Goal: Task Accomplishment & Management: Manage account settings

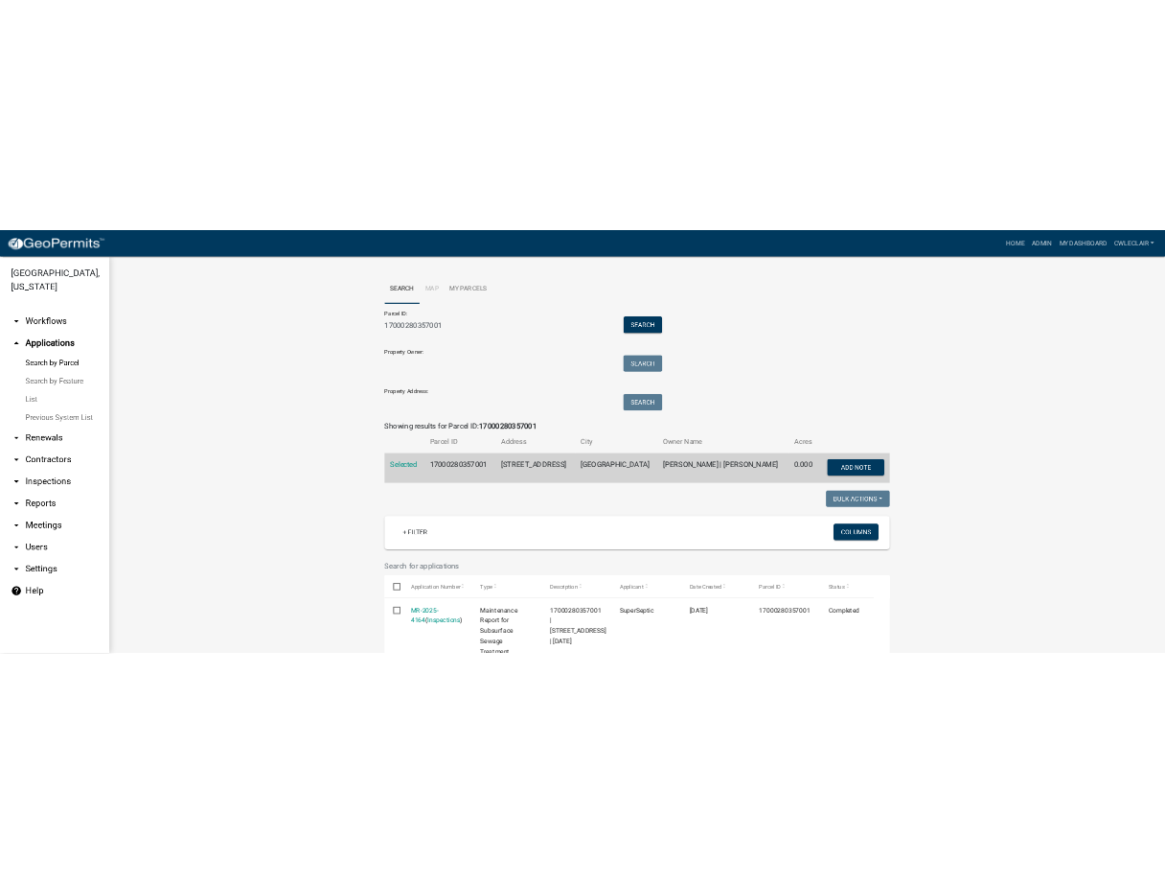
scroll to position [983, 0]
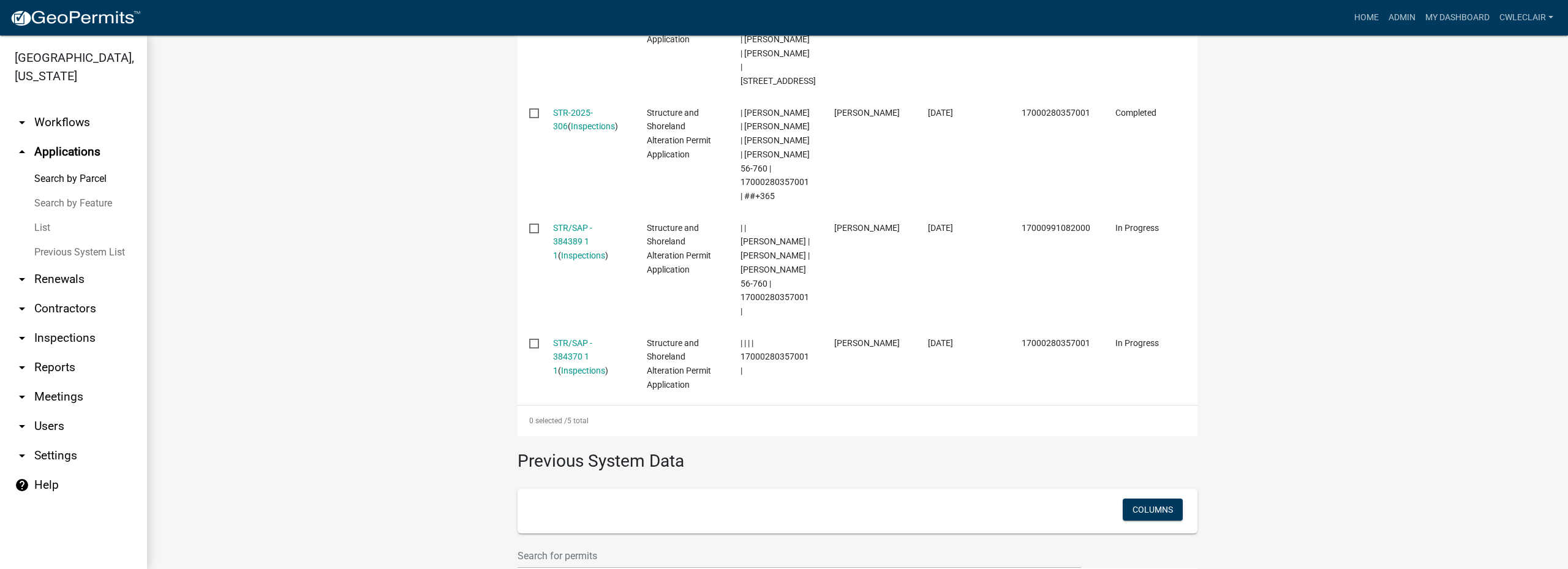
click at [51, 181] on link "Search by Parcel" at bounding box center [73, 179] width 147 height 24
click at [65, 156] on link "arrow_drop_up Applications" at bounding box center [73, 152] width 147 height 29
click at [82, 21] on img at bounding box center [75, 18] width 131 height 19
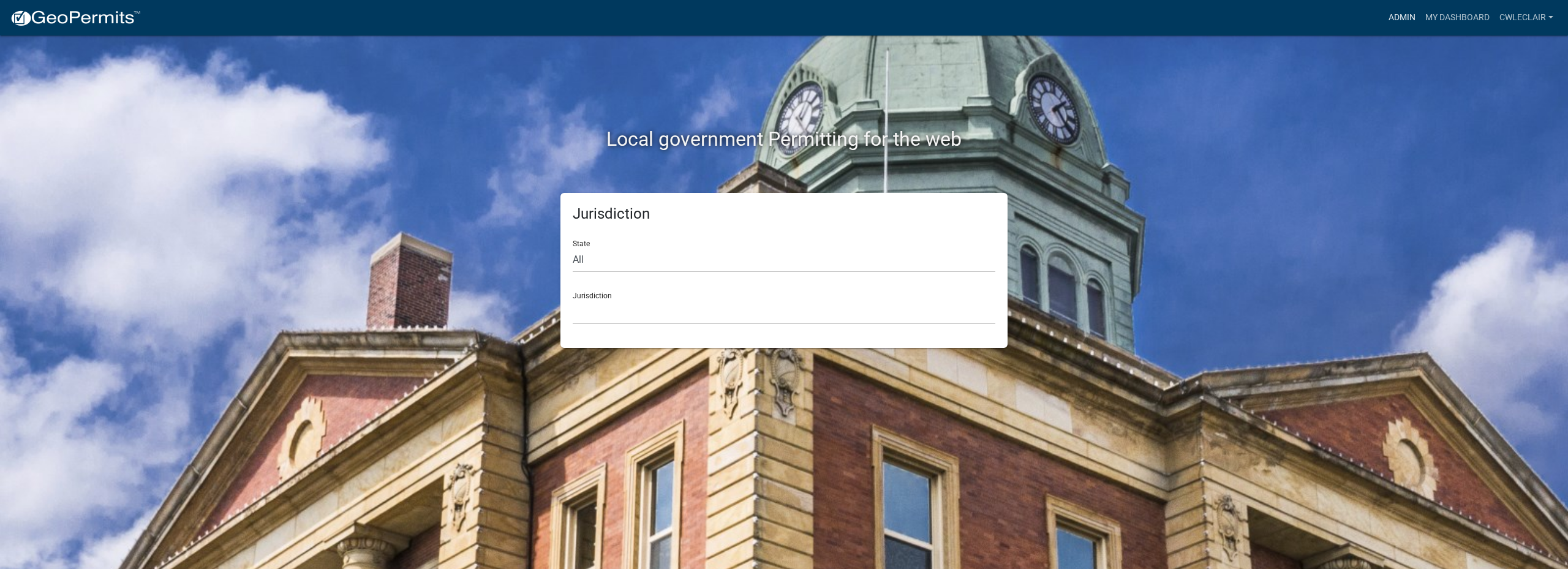
click at [1399, 17] on link "Admin" at bounding box center [1402, 18] width 37 height 23
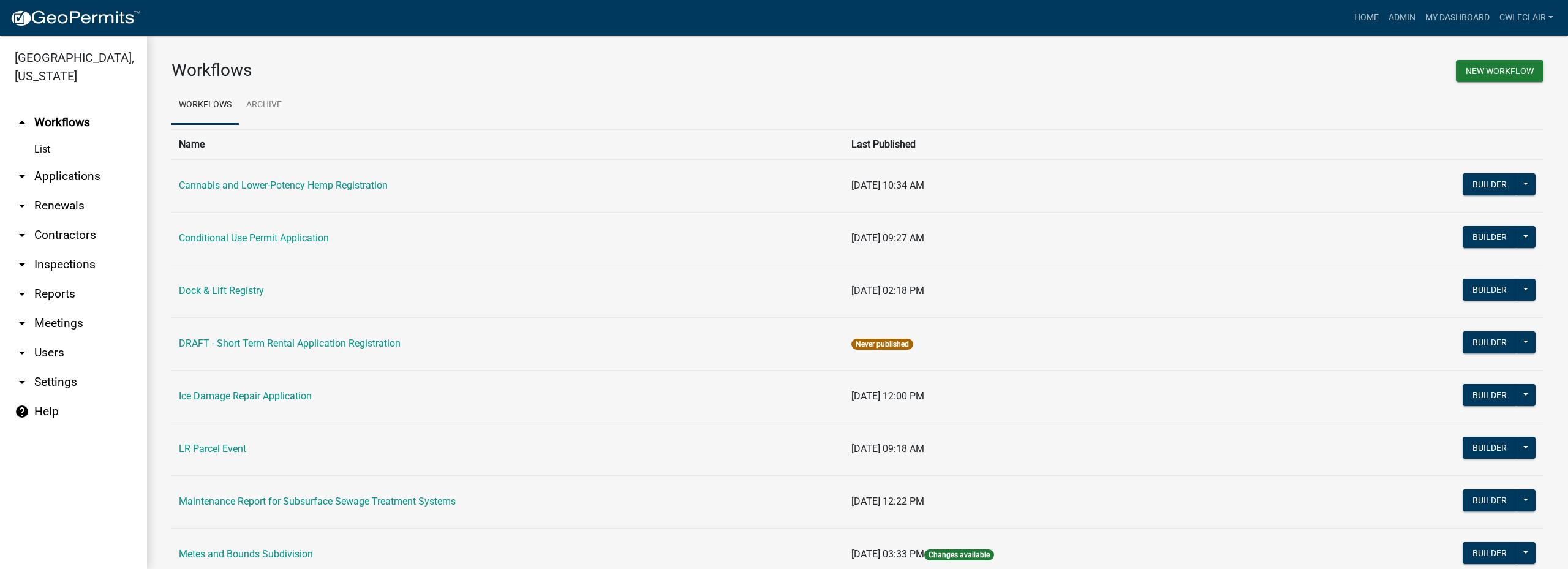
click at [84, 175] on link "arrow_drop_down Applications" at bounding box center [73, 176] width 147 height 29
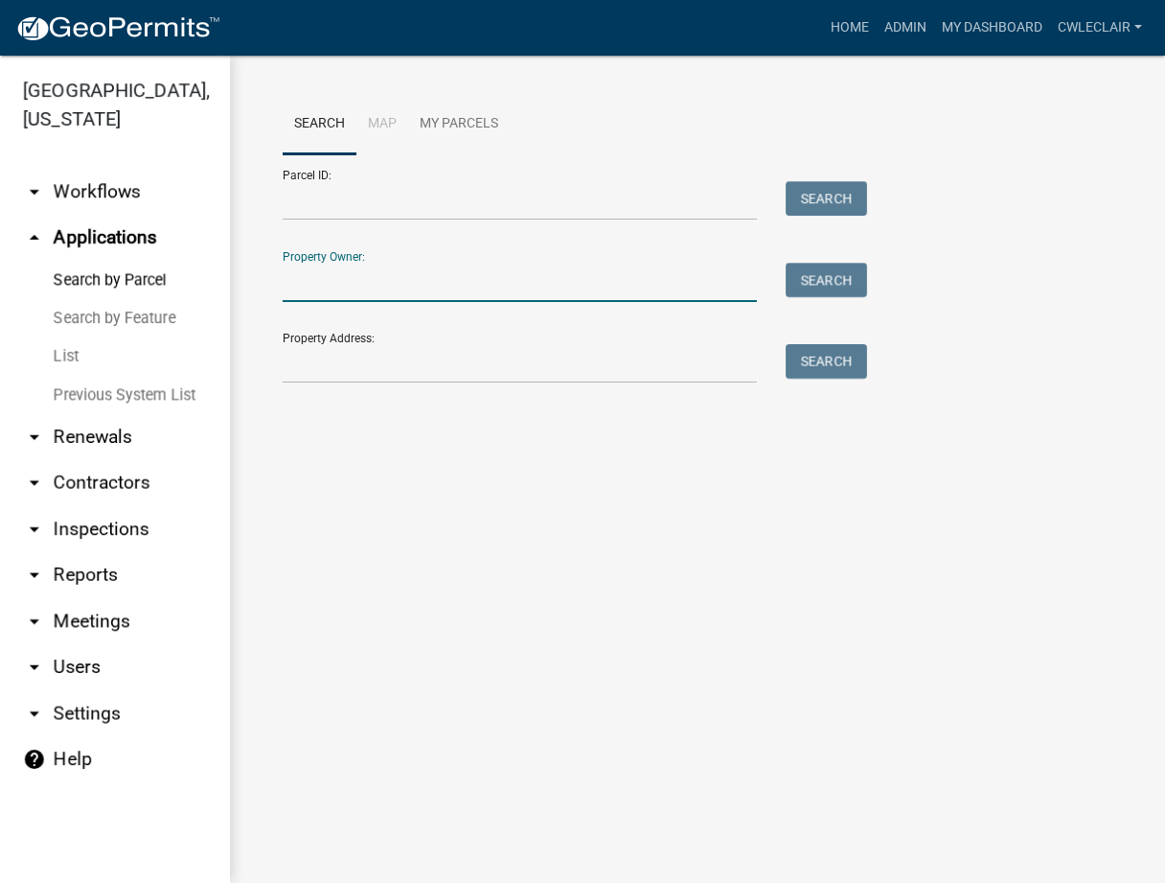
click at [333, 288] on input "Property Owner:" at bounding box center [520, 282] width 474 height 39
click at [343, 367] on input "Property Address:" at bounding box center [520, 363] width 474 height 39
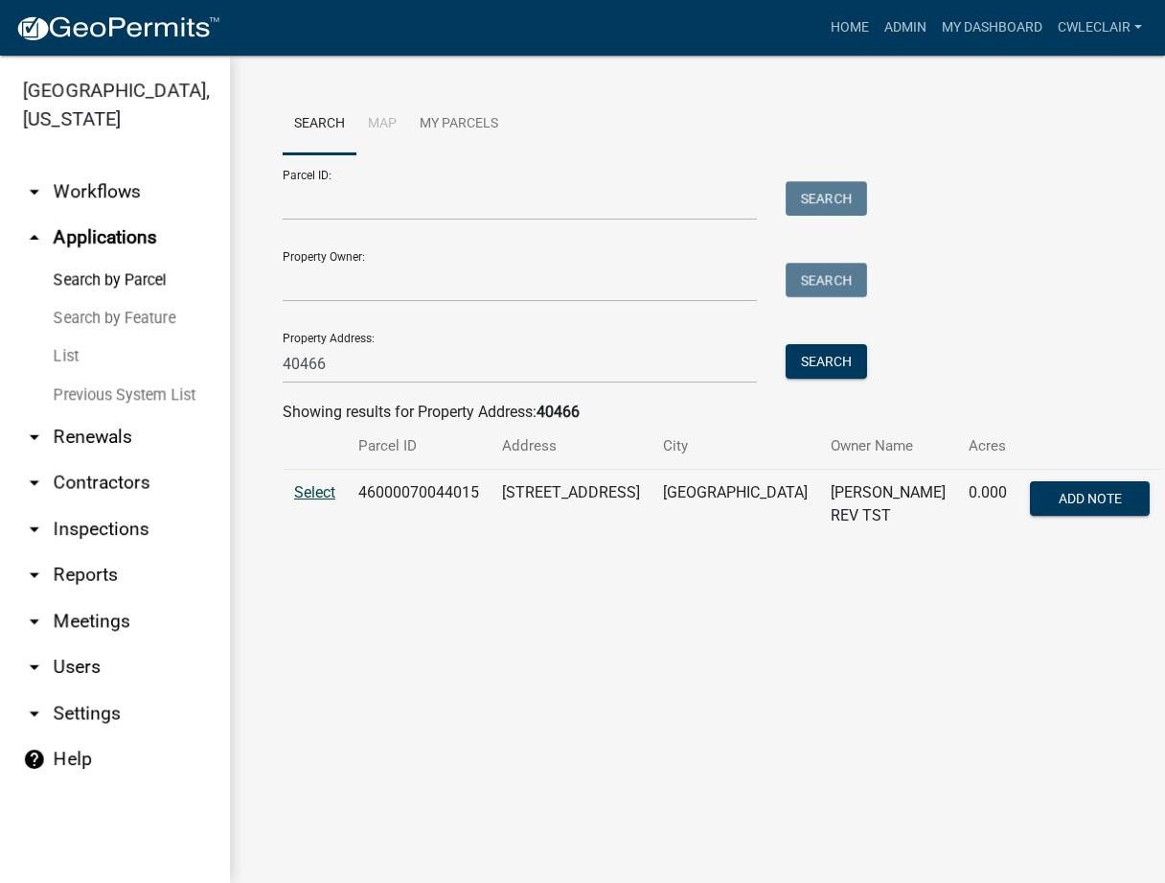
click at [301, 495] on span "Select" at bounding box center [314, 492] width 41 height 18
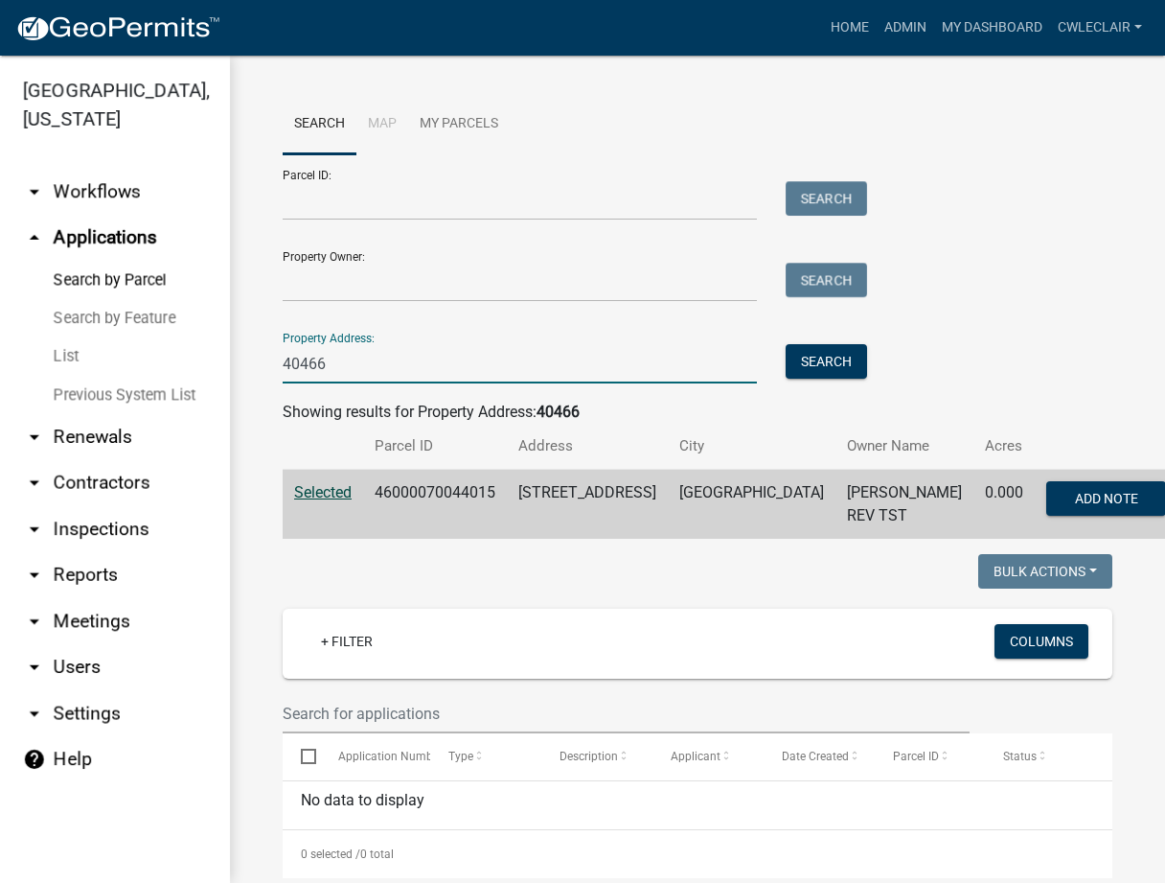
drag, startPoint x: 369, startPoint y: 360, endPoint x: 197, endPoint y: 360, distance: 171.6
click at [283, 360] on input "40466" at bounding box center [520, 363] width 474 height 39
type input "40470"
click at [833, 355] on button "Search" at bounding box center [826, 361] width 81 height 35
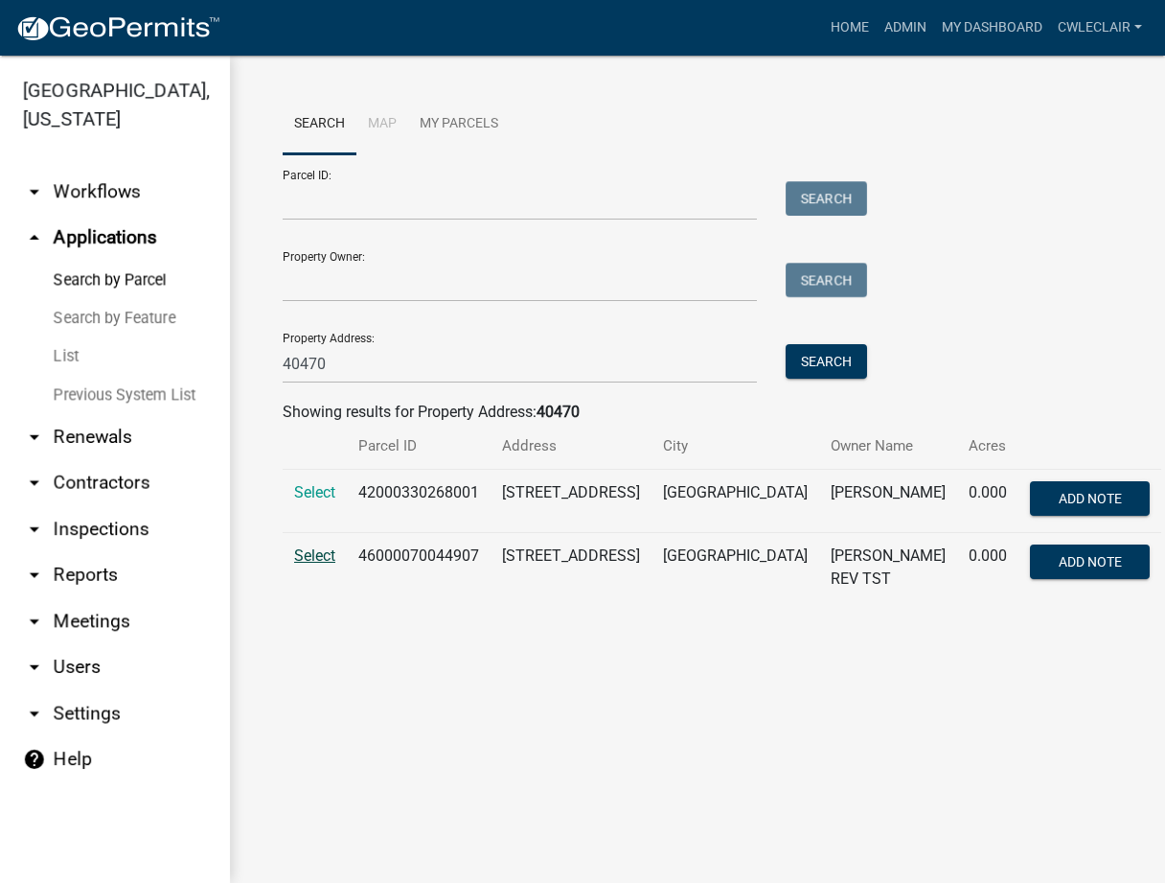
click at [307, 564] on span "Select" at bounding box center [314, 555] width 41 height 18
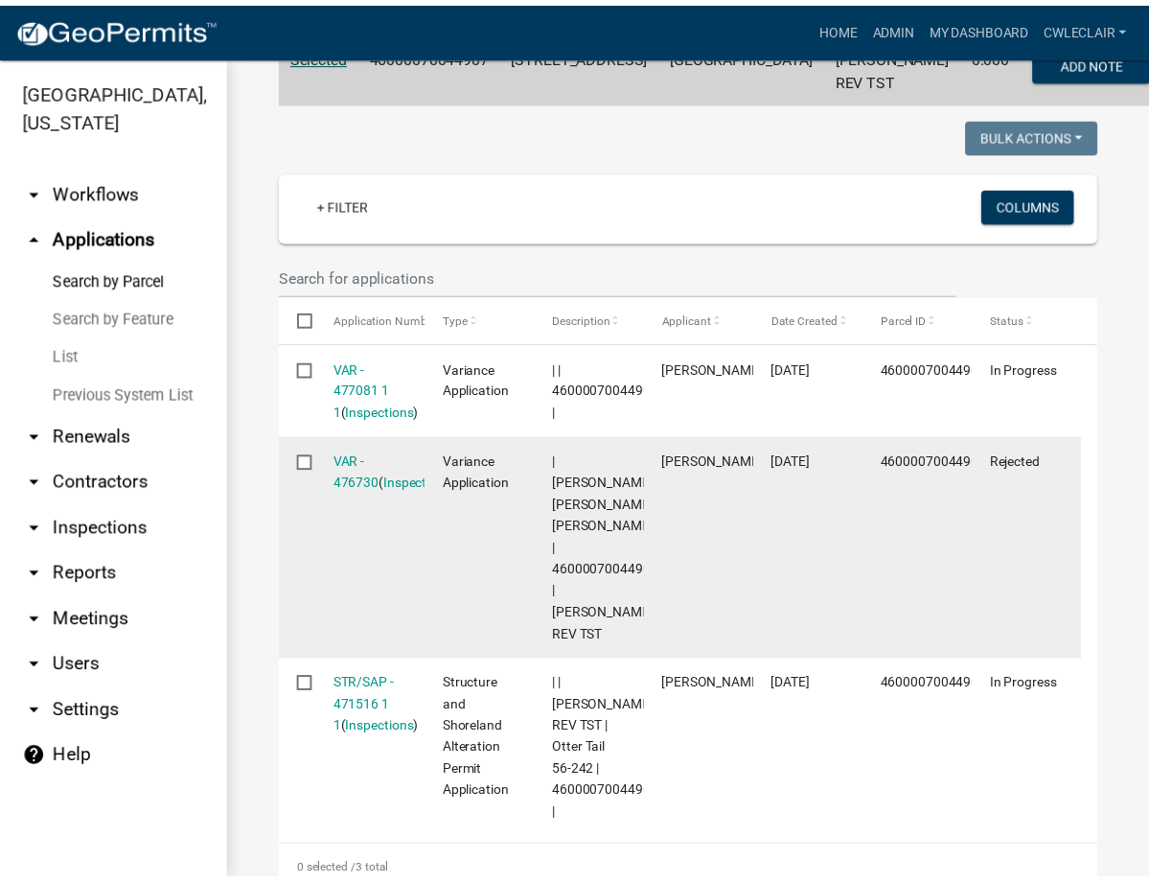
scroll to position [546, 0]
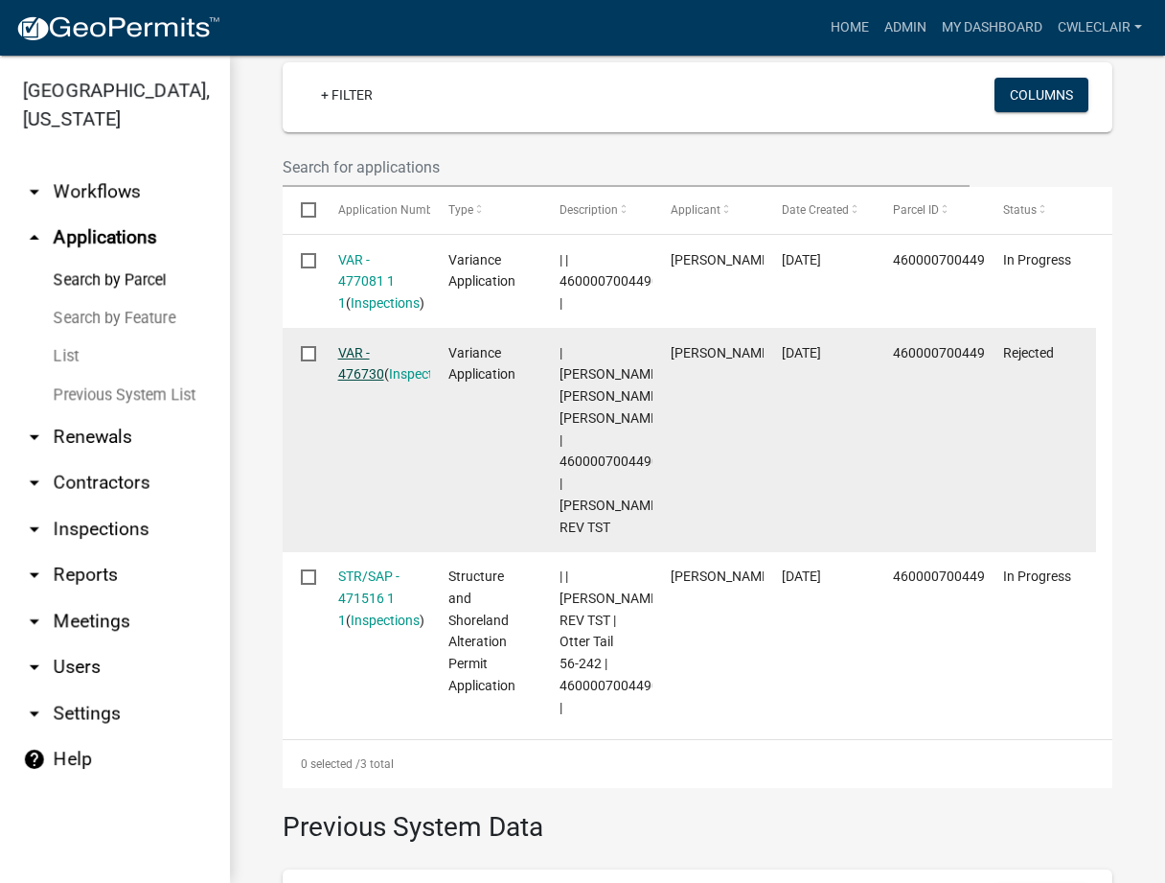
click at [358, 369] on link "VAR - 476730" at bounding box center [361, 363] width 46 height 37
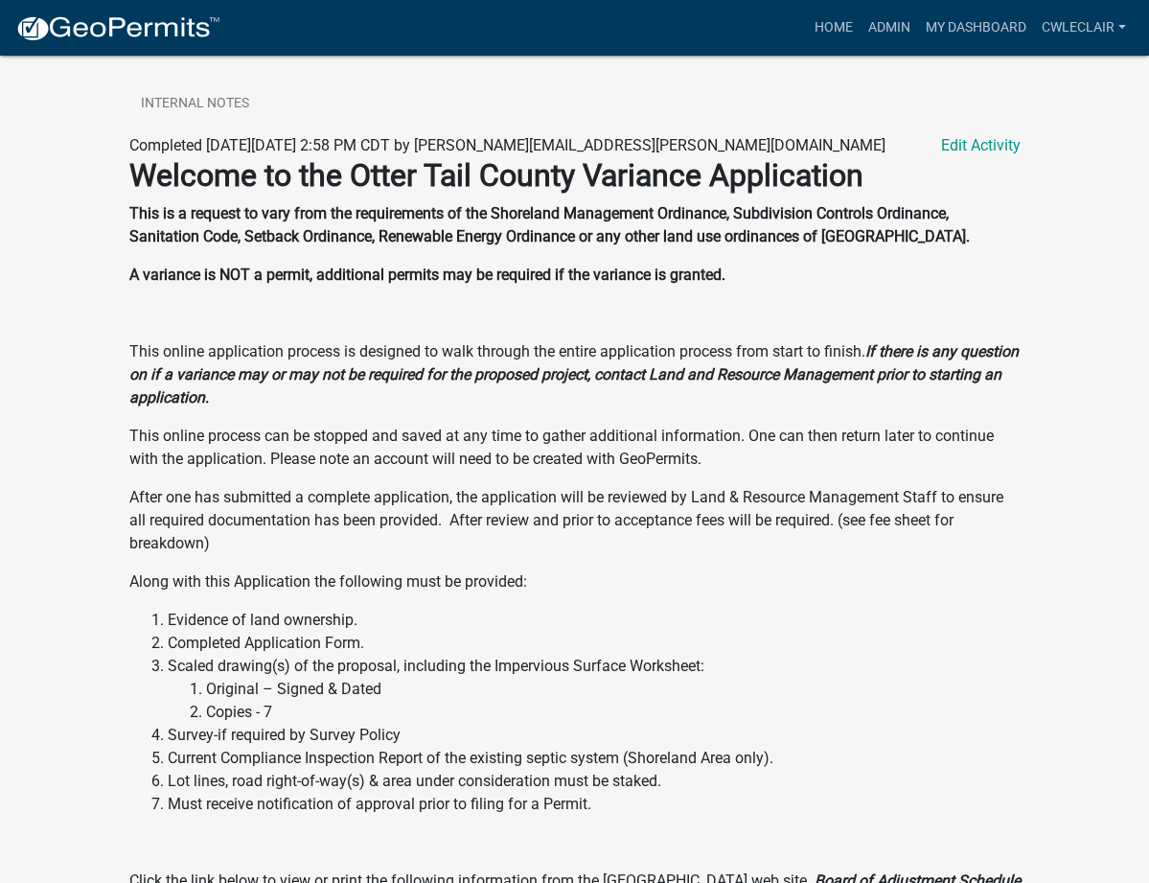
scroll to position [23, 0]
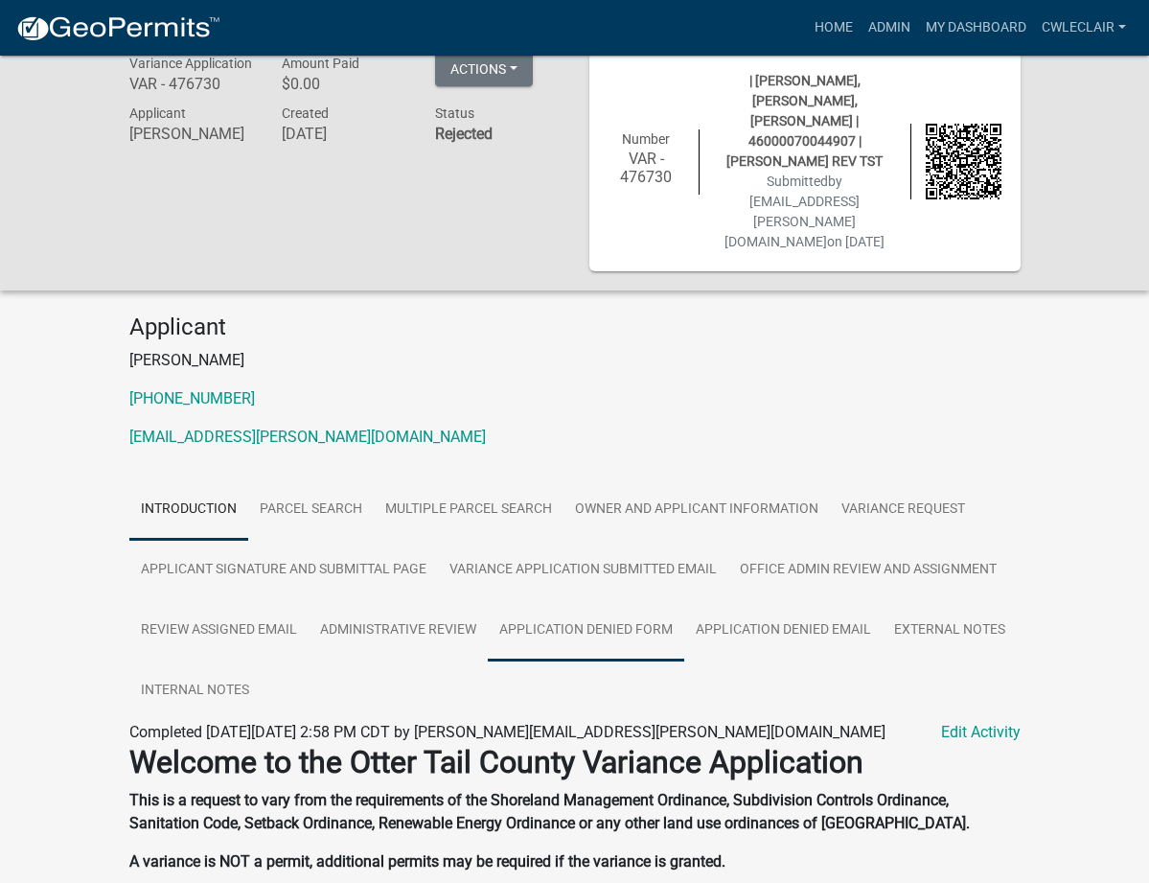
click at [488, 600] on link "Application Denied Form" at bounding box center [586, 630] width 196 height 61
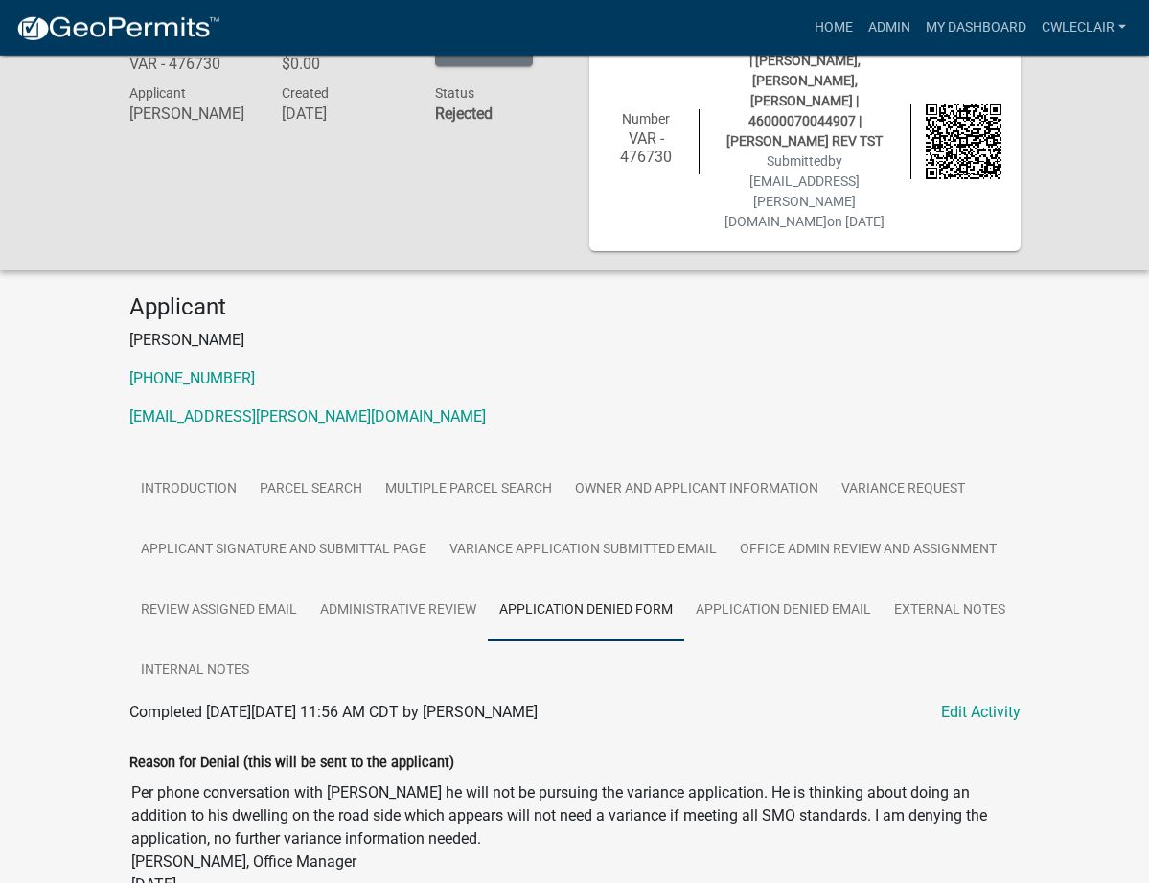
scroll to position [56, 0]
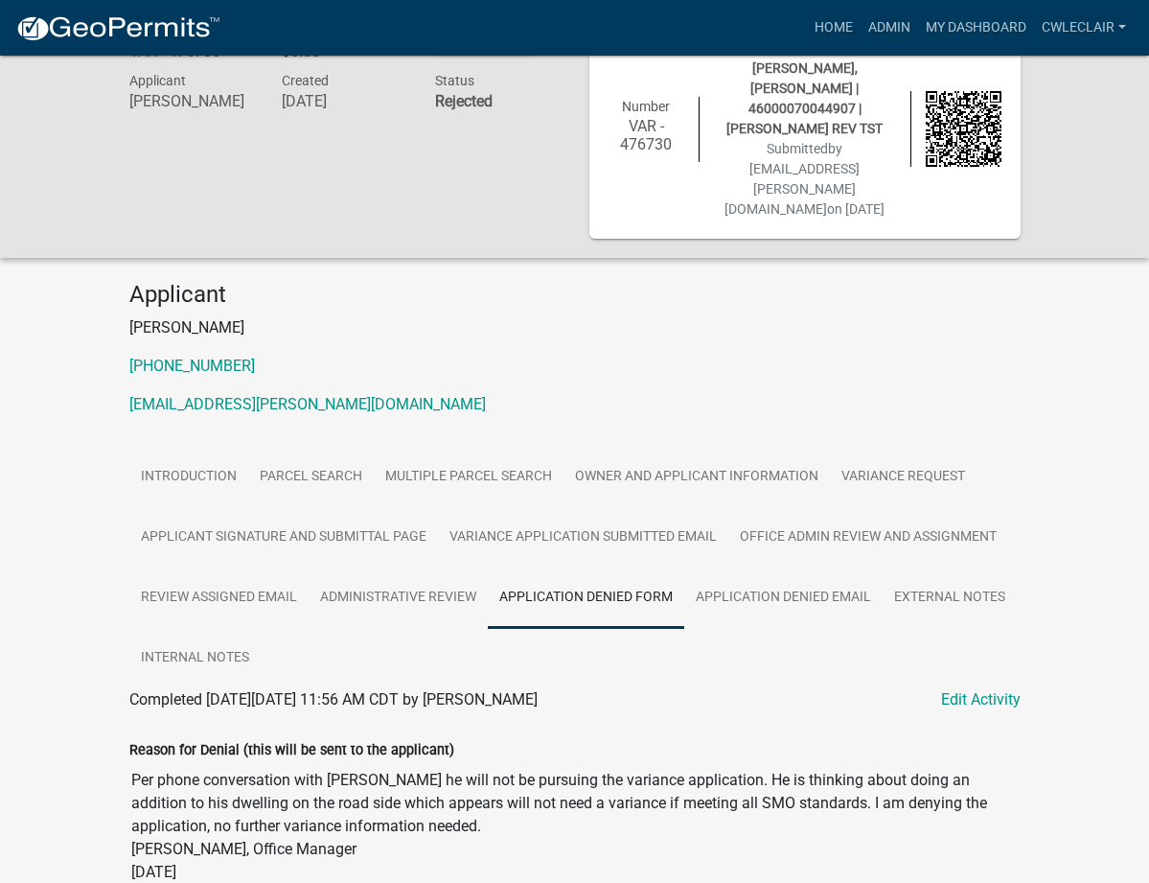
click at [112, 23] on img at bounding box center [117, 28] width 205 height 29
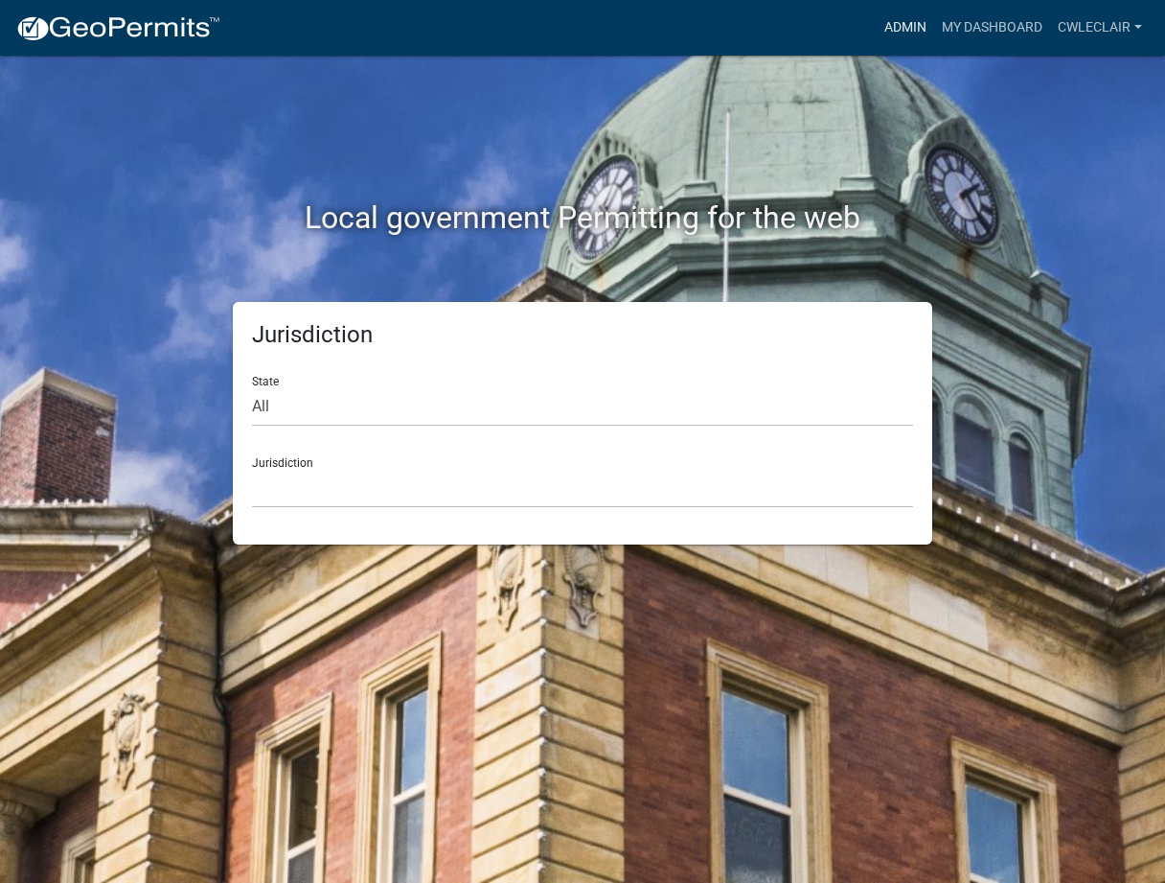
click at [897, 24] on link "Admin" at bounding box center [906, 28] width 58 height 36
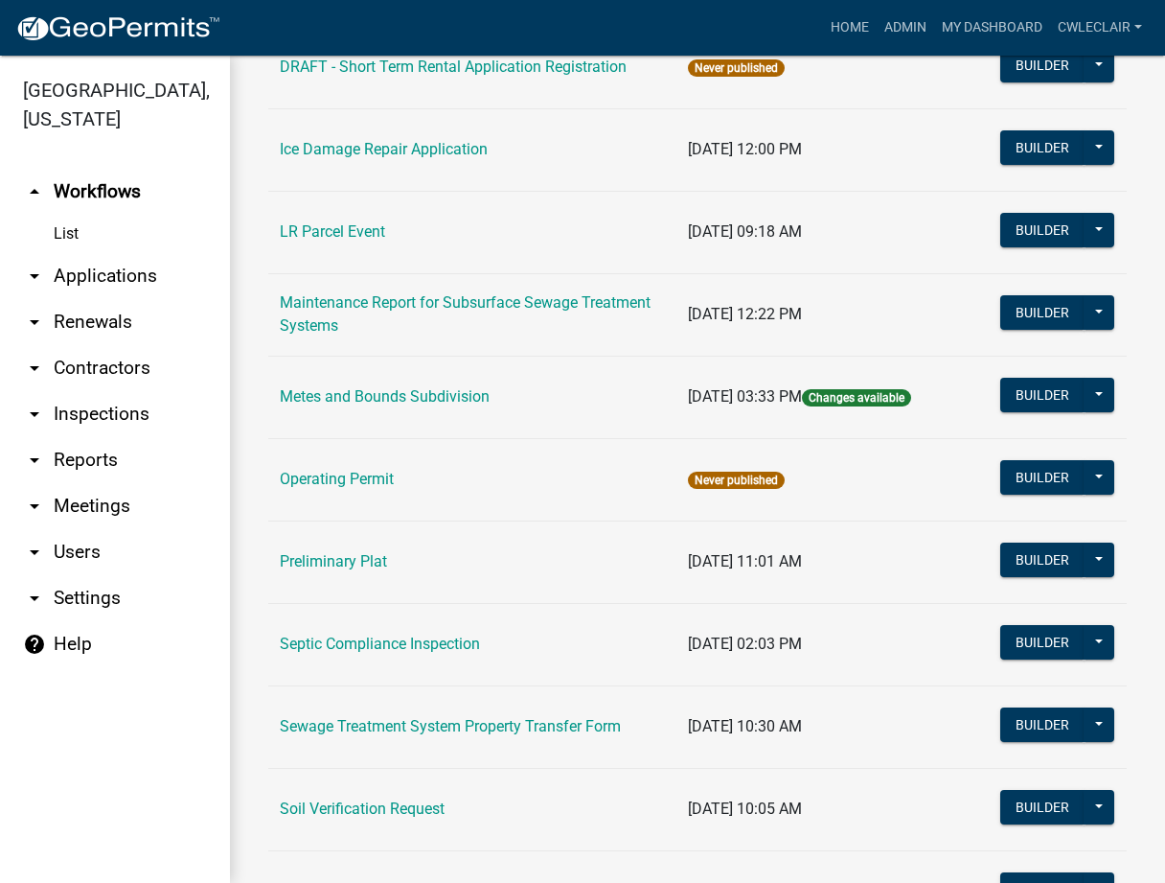
scroll to position [546, 0]
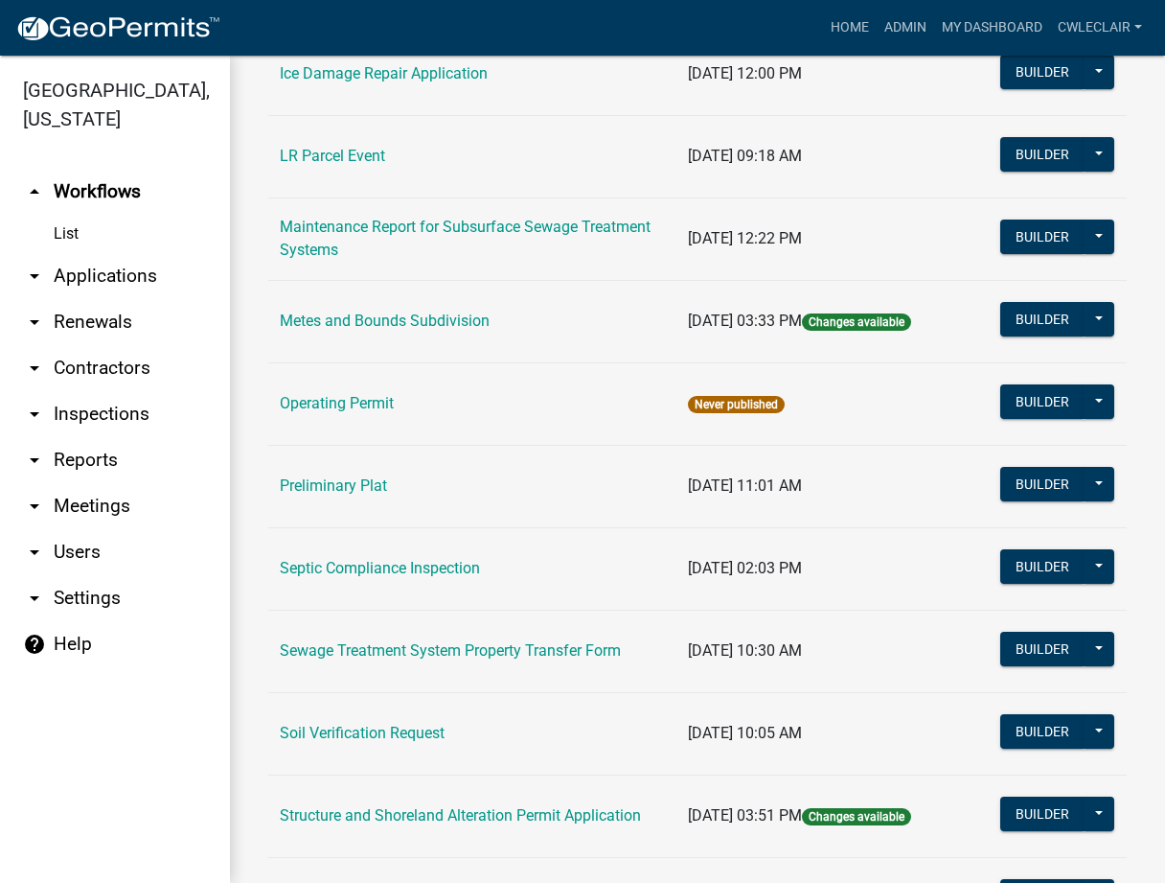
click at [343, 495] on td "Preliminary Plat" at bounding box center [472, 486] width 408 height 82
click at [329, 490] on link "Preliminary Plat" at bounding box center [333, 485] width 107 height 18
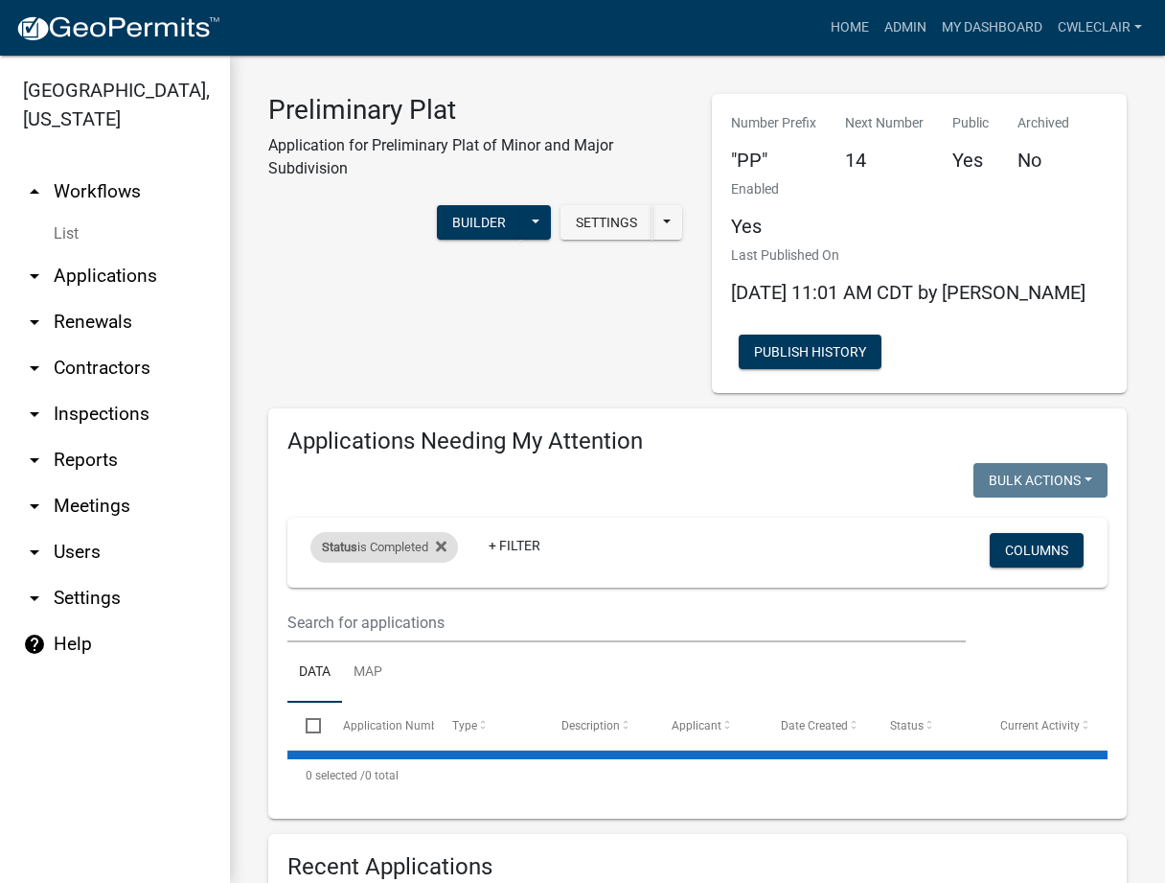
select select "3: 100"
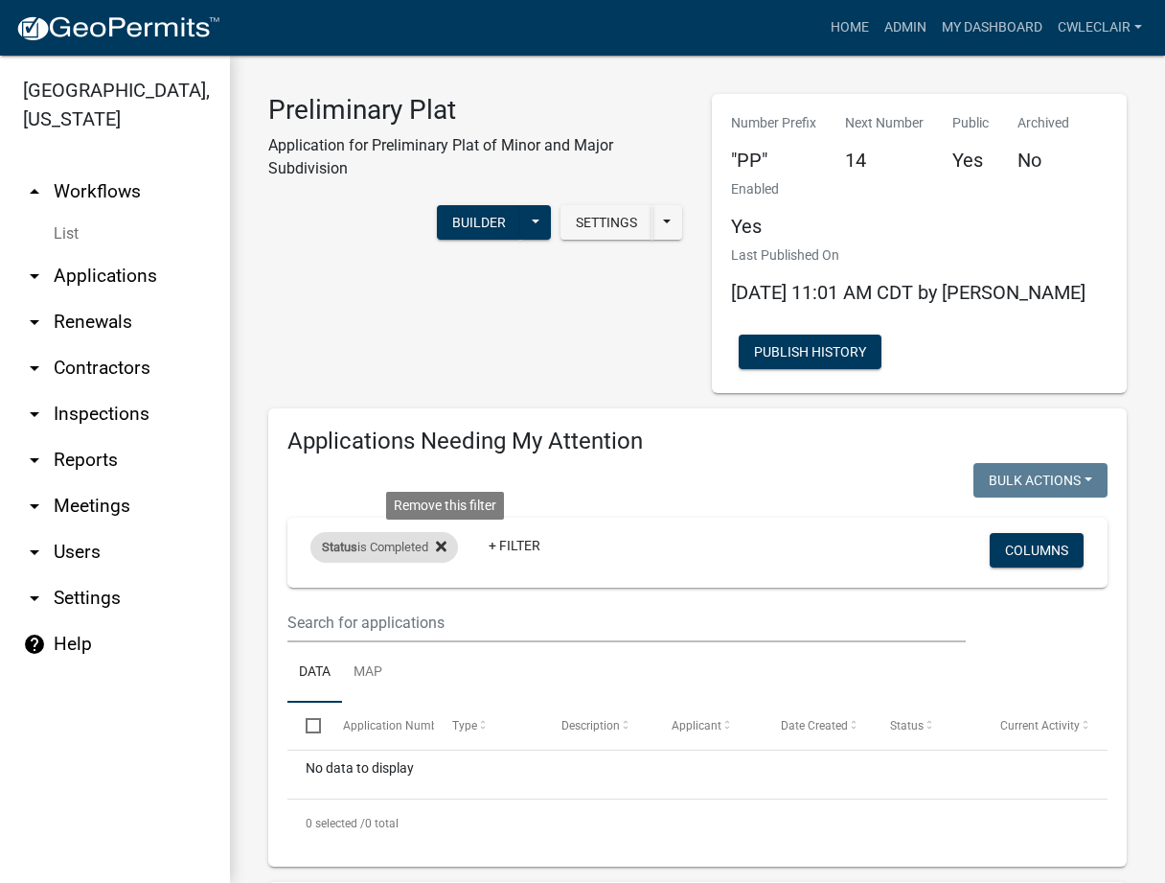
click at [447, 544] on icon at bounding box center [441, 546] width 11 height 15
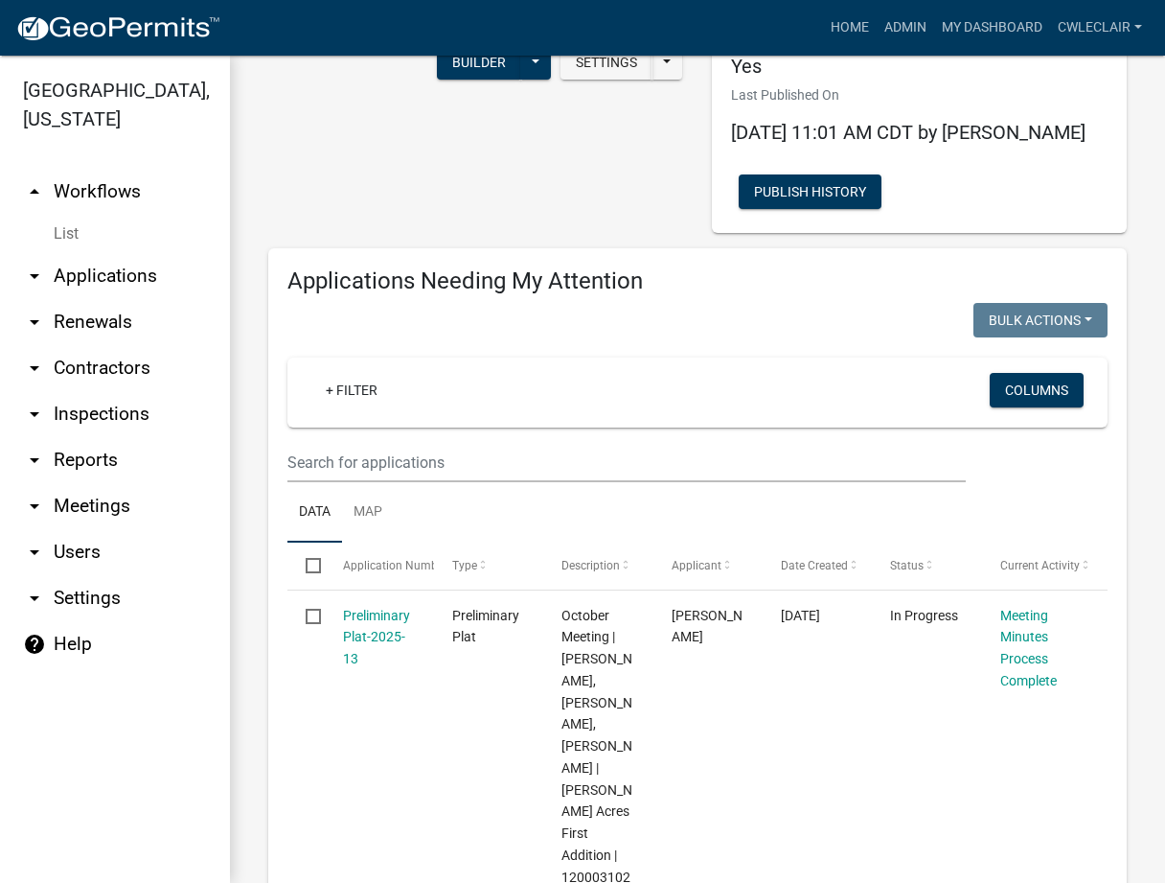
scroll to position [437, 0]
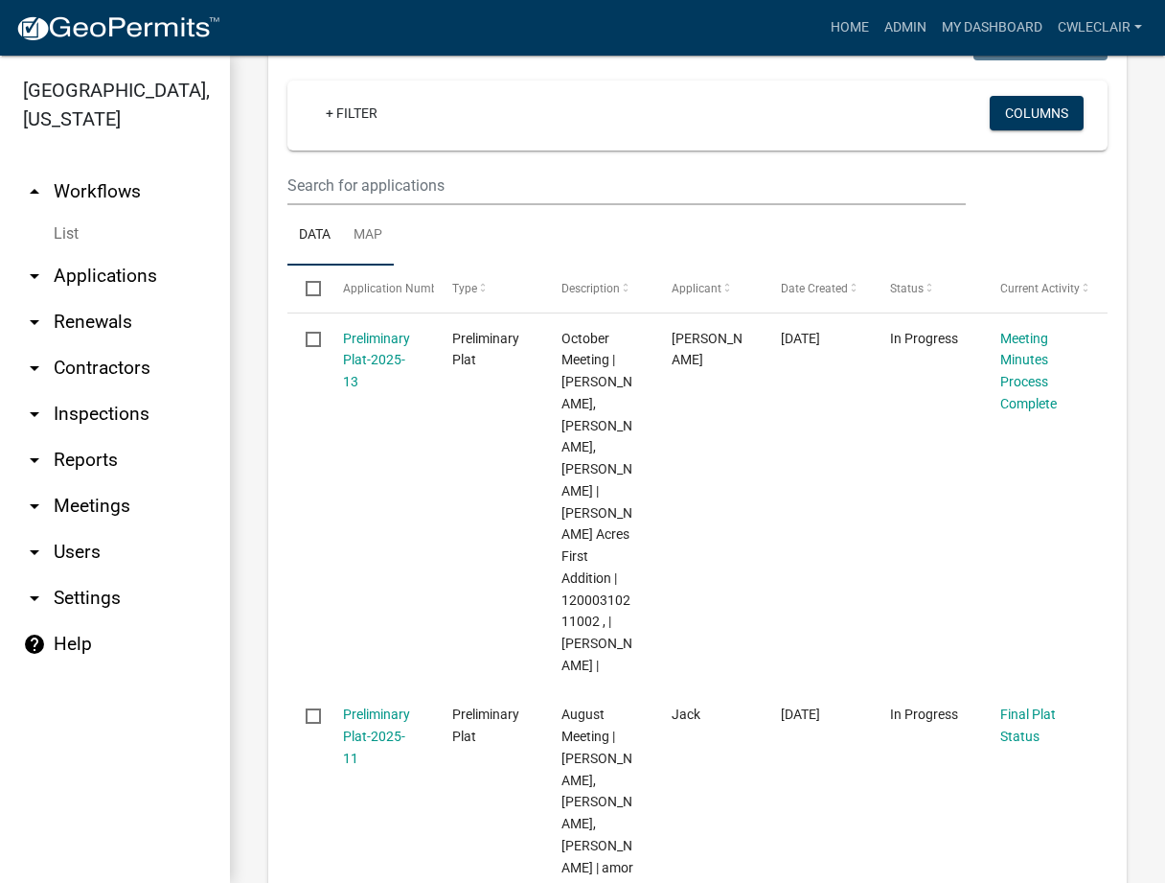
click at [381, 233] on link "Map" at bounding box center [368, 235] width 52 height 61
